Goal: Find specific page/section: Find specific page/section

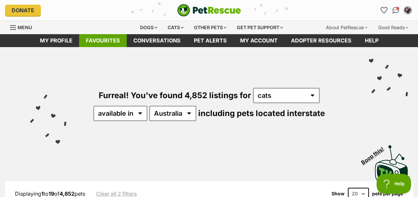
click at [112, 40] on link "Favourites" at bounding box center [103, 40] width 48 height 13
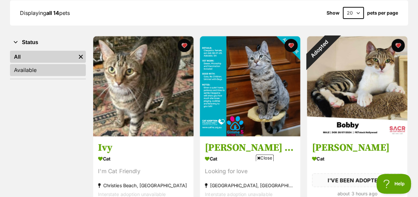
click at [36, 70] on link "Available" at bounding box center [48, 70] width 76 height 12
